Goal: Find specific page/section: Find specific page/section

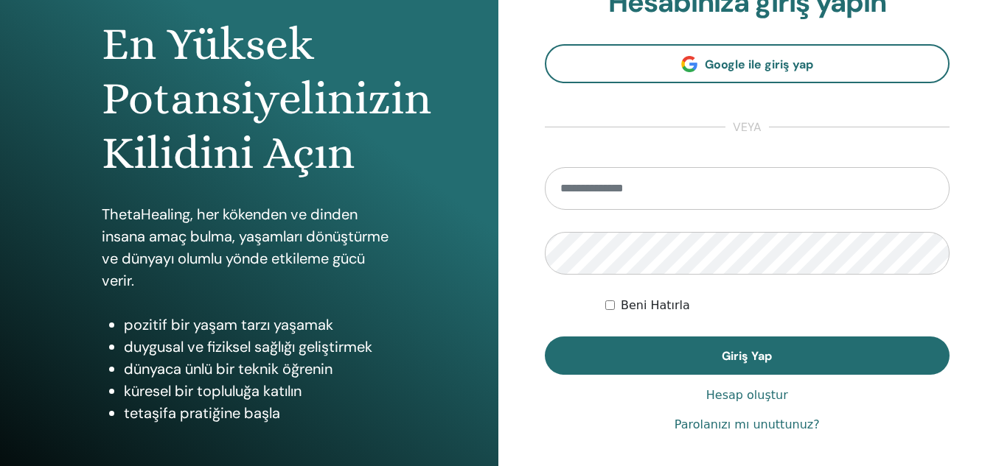
scroll to position [147, 0]
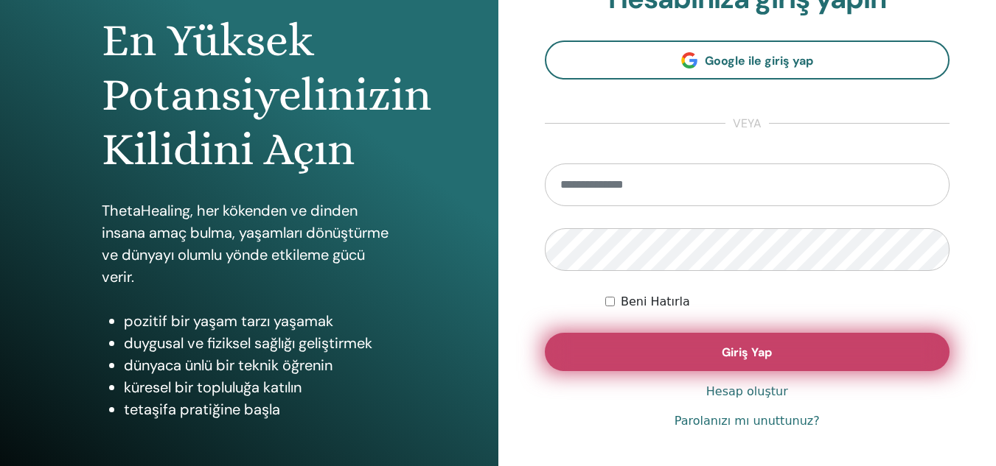
type input "**********"
click at [677, 342] on button "Giriş Yap" at bounding box center [747, 352] width 405 height 38
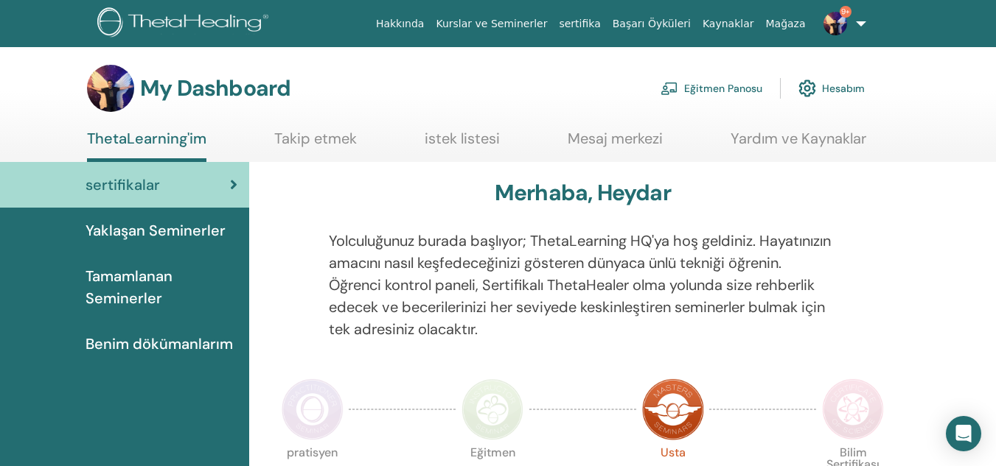
click at [720, 85] on link "Eğitmen Panosu" at bounding box center [711, 88] width 102 height 32
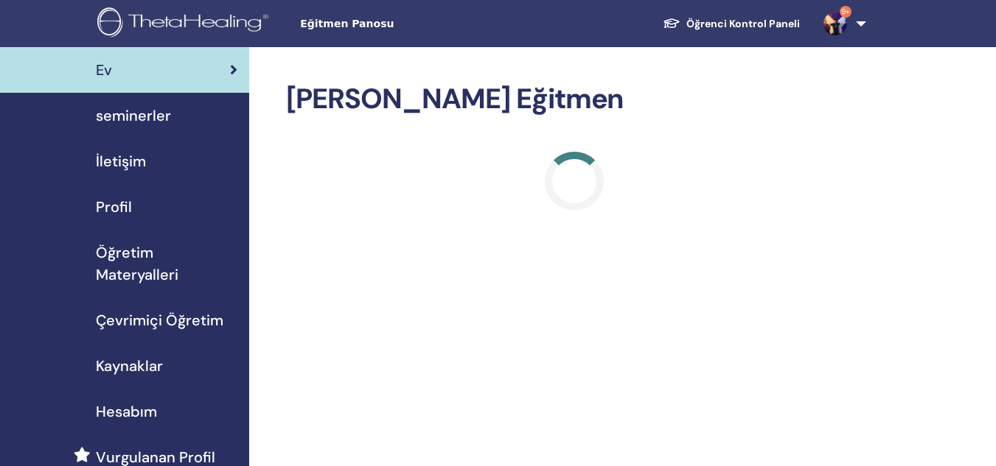
click at [116, 121] on span "seminerler" at bounding box center [133, 116] width 75 height 22
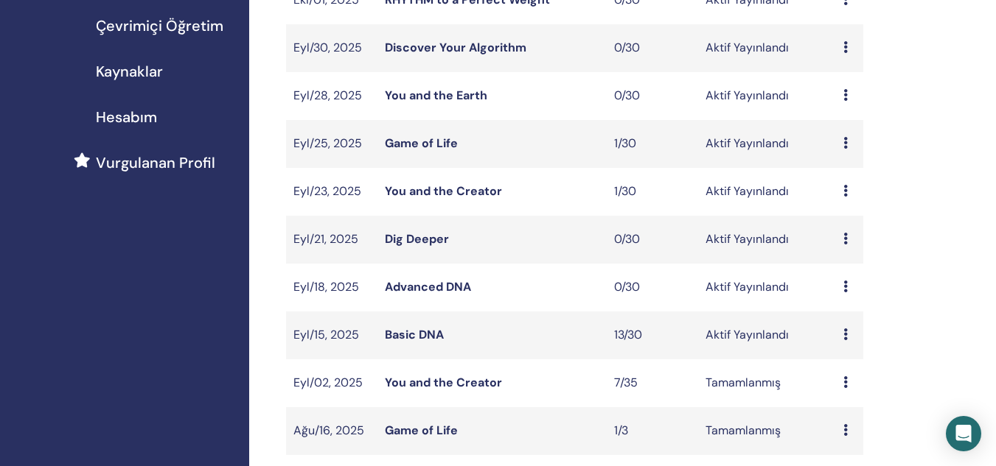
scroll to position [368, 0]
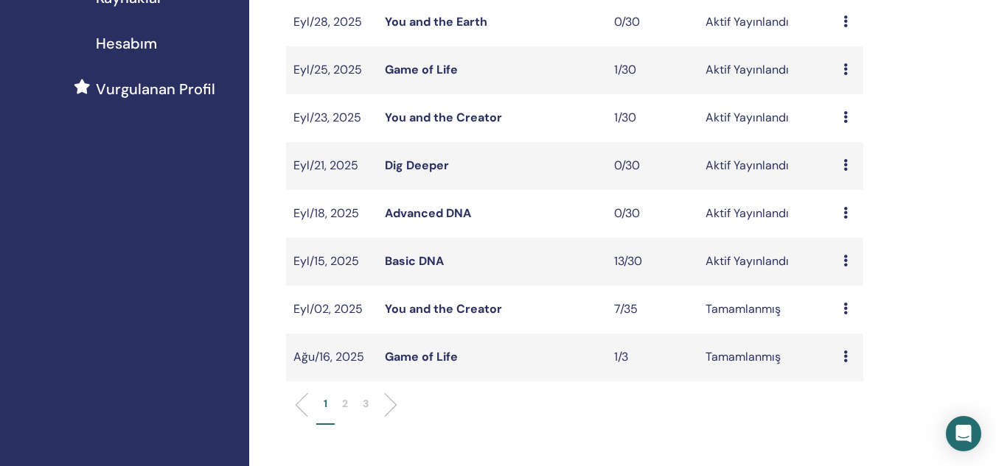
click at [433, 259] on link "Basic DNA" at bounding box center [414, 261] width 59 height 15
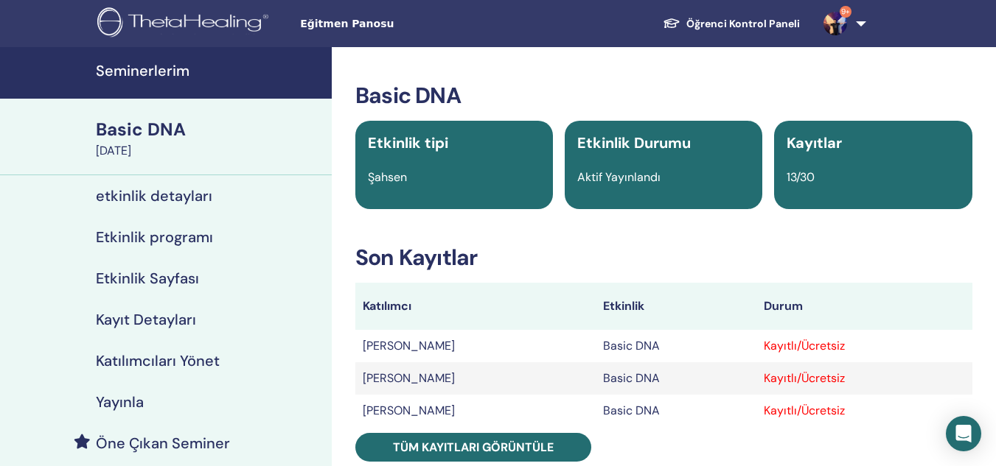
click at [145, 139] on div "Basic DNA" at bounding box center [209, 129] width 227 height 25
click at [149, 71] on h4 "Seminerlerim" at bounding box center [209, 71] width 227 height 18
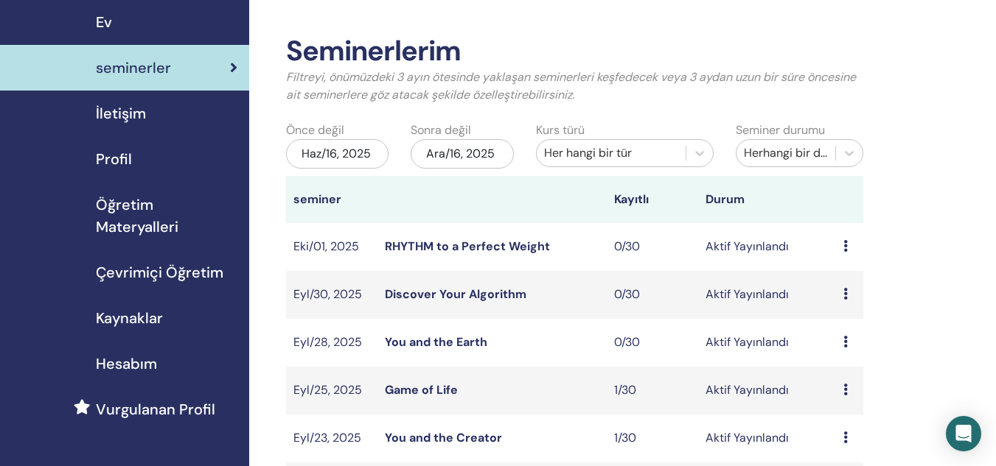
scroll to position [74, 0]
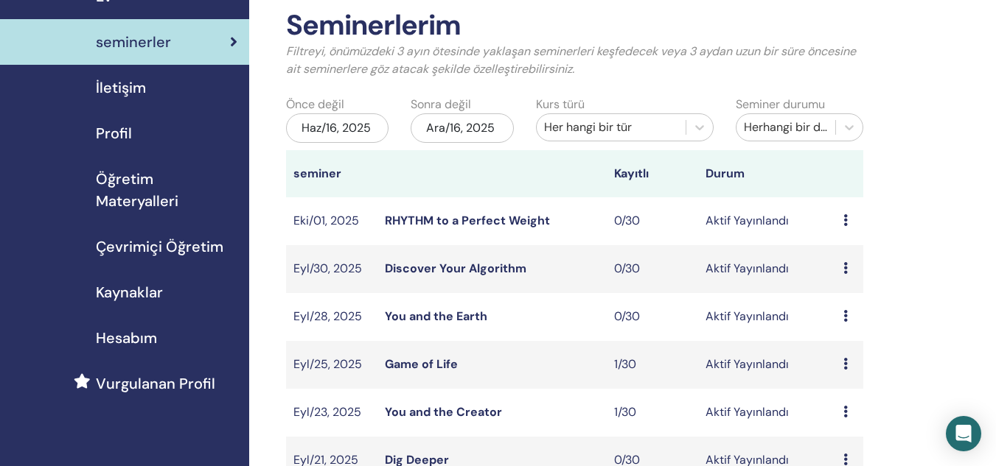
click at [153, 289] on span "Kaynaklar" at bounding box center [129, 293] width 67 height 22
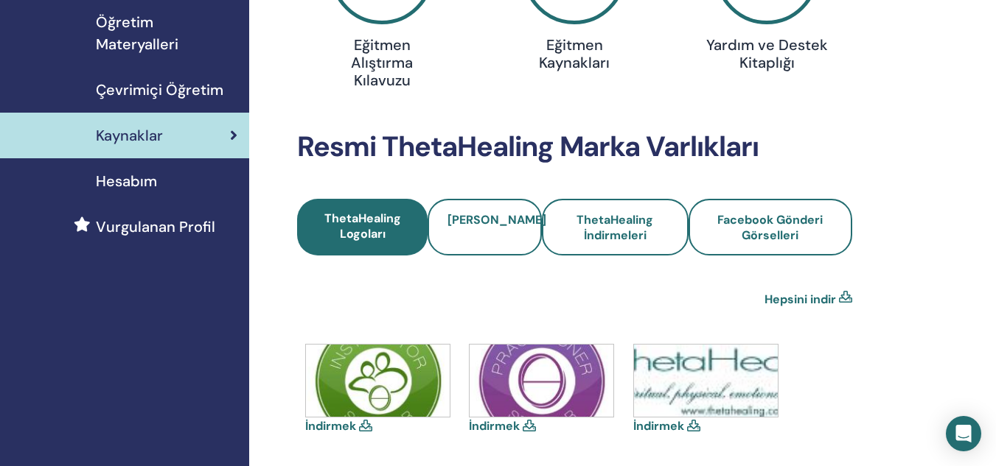
scroll to position [147, 0]
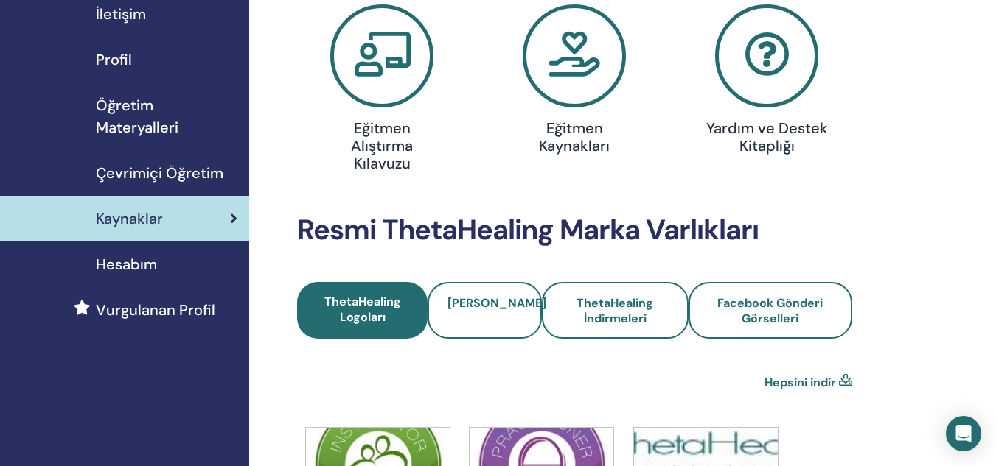
click at [148, 108] on span "Öğretim Materyalleri" at bounding box center [166, 116] width 141 height 44
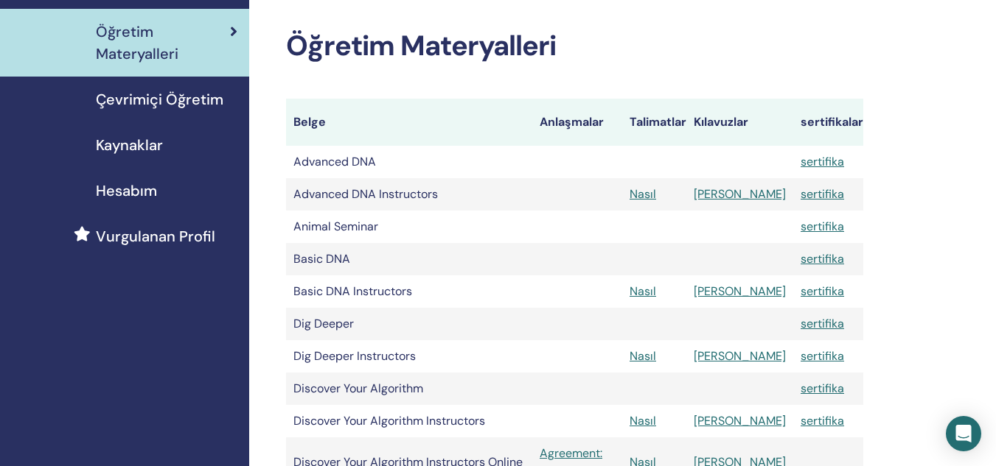
scroll to position [295, 0]
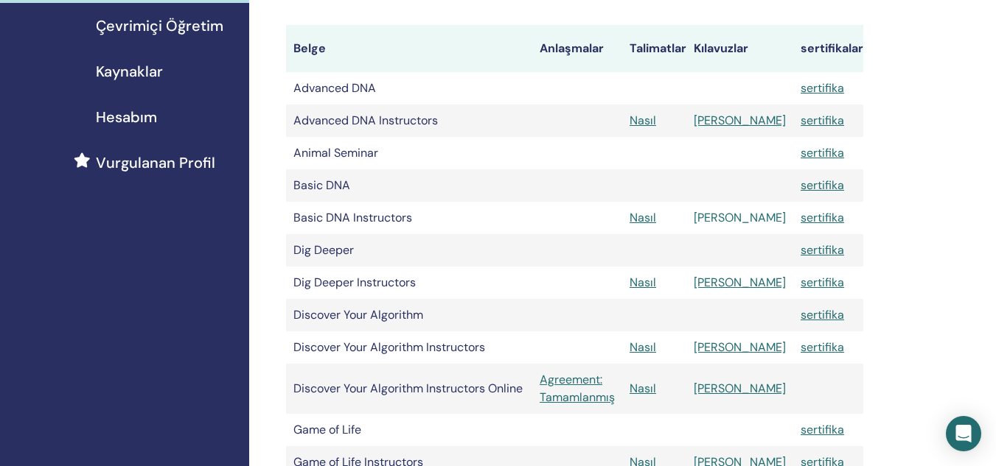
click at [747, 216] on link "[PERSON_NAME]" at bounding box center [739, 217] width 92 height 15
